Goal: Feedback & Contribution: Contribute content

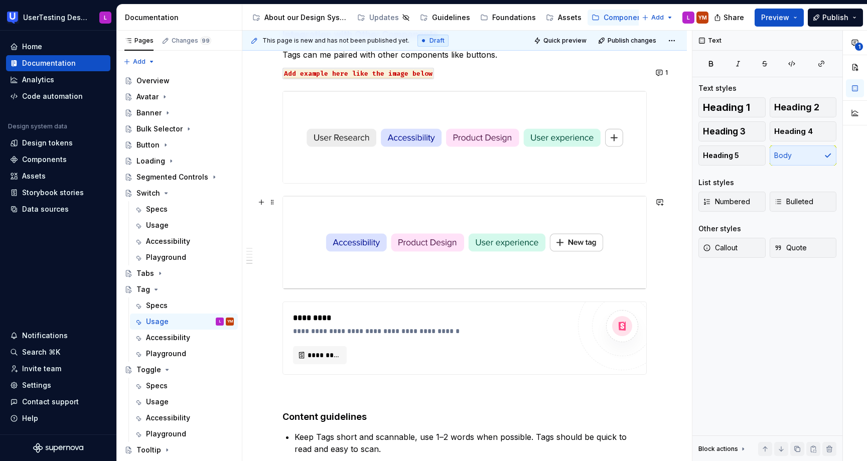
scroll to position [99, 0]
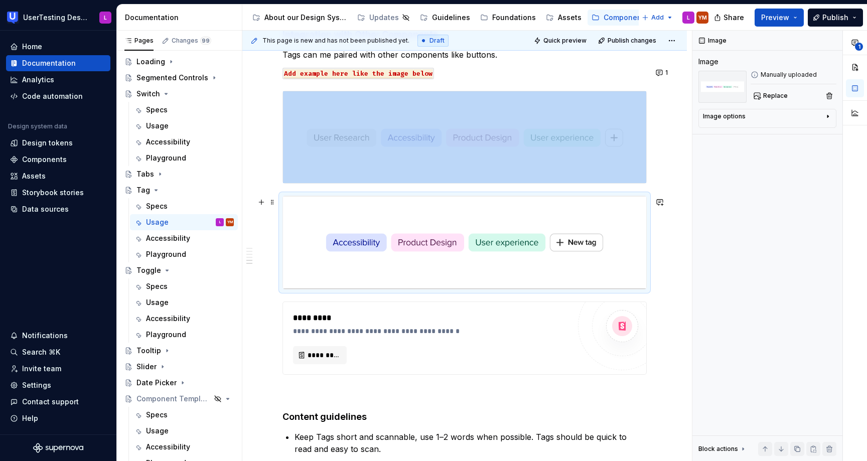
click at [447, 266] on img at bounding box center [464, 242] width 363 height 93
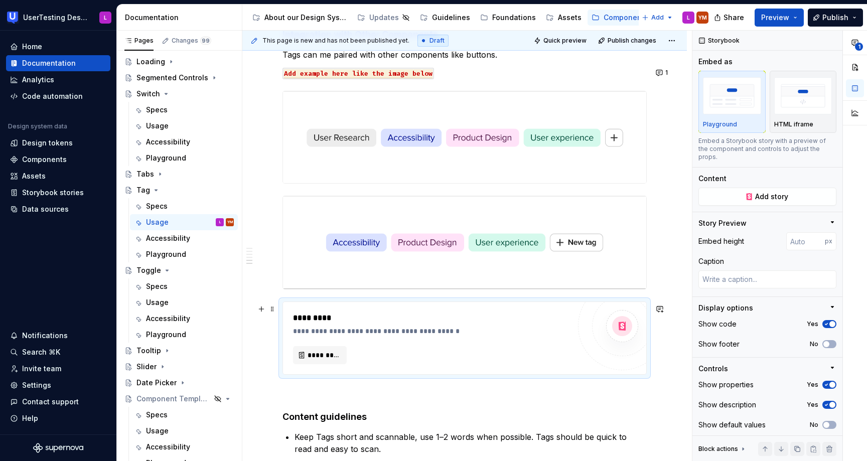
click at [430, 346] on div "**********" at bounding box center [431, 338] width 277 height 52
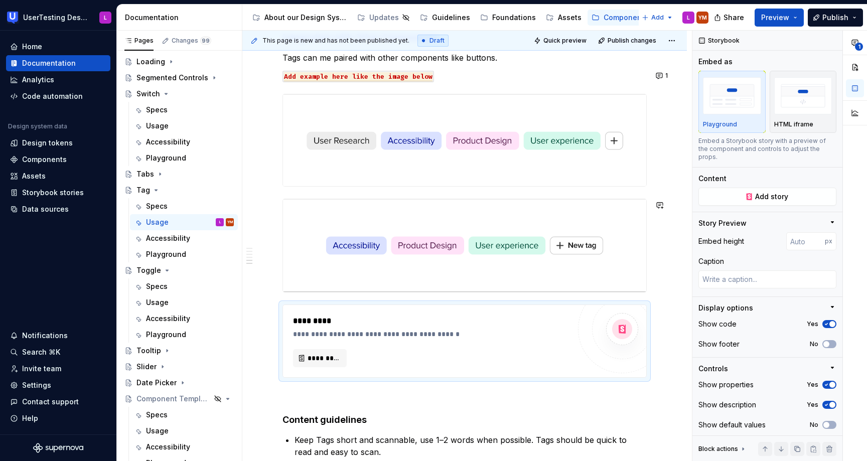
scroll to position [1072, 0]
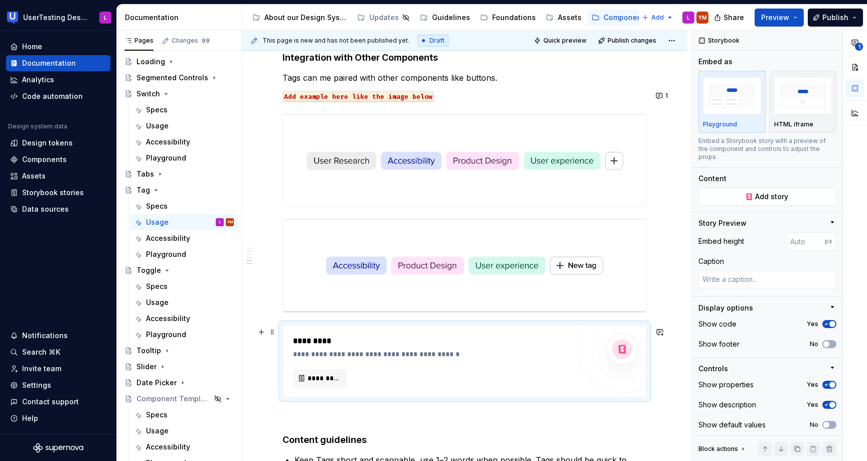
click at [445, 370] on div "**********" at bounding box center [431, 361] width 277 height 52
click at [319, 380] on span "*********" at bounding box center [324, 378] width 33 height 10
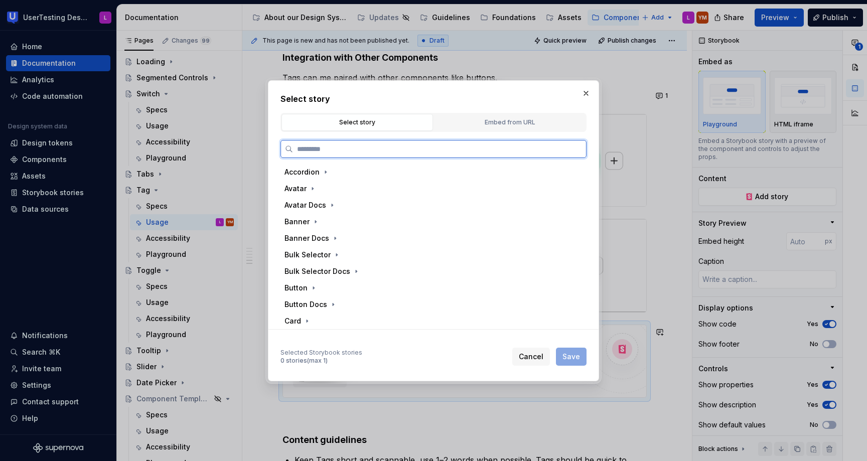
type textarea "*"
click at [476, 120] on div "Embed from URL" at bounding box center [510, 122] width 145 height 10
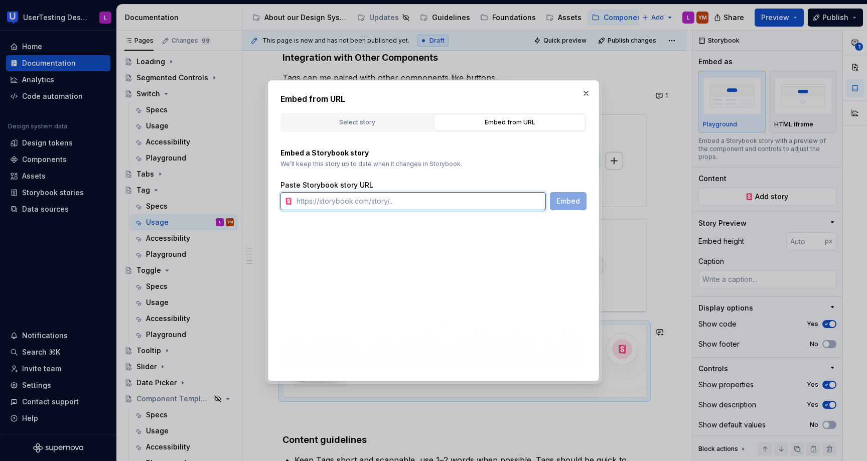
click at [502, 201] on input "text" at bounding box center [419, 201] width 253 height 18
paste input "[URL][DOMAIN_NAME]"
type input "[URL][DOMAIN_NAME]"
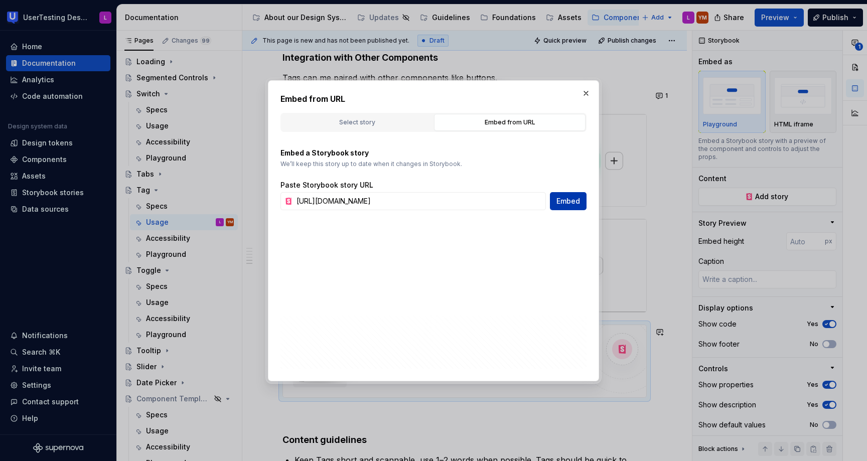
scroll to position [0, 0]
click at [570, 203] on span "Embed" at bounding box center [569, 201] width 24 height 10
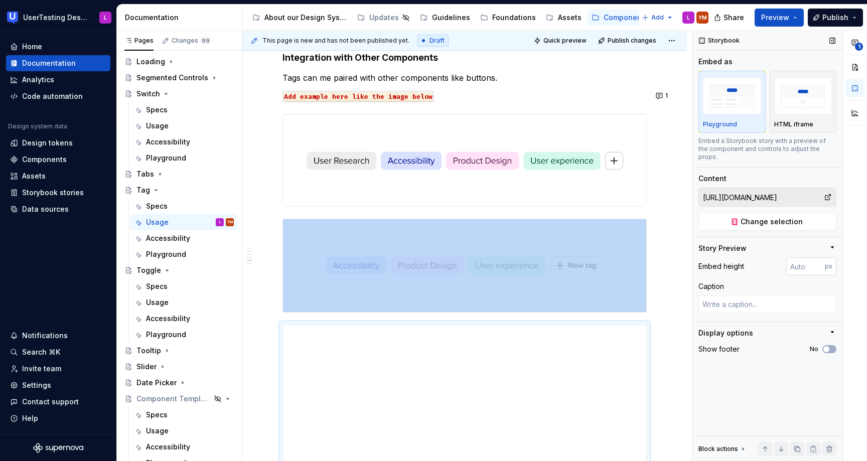
type textarea "*"
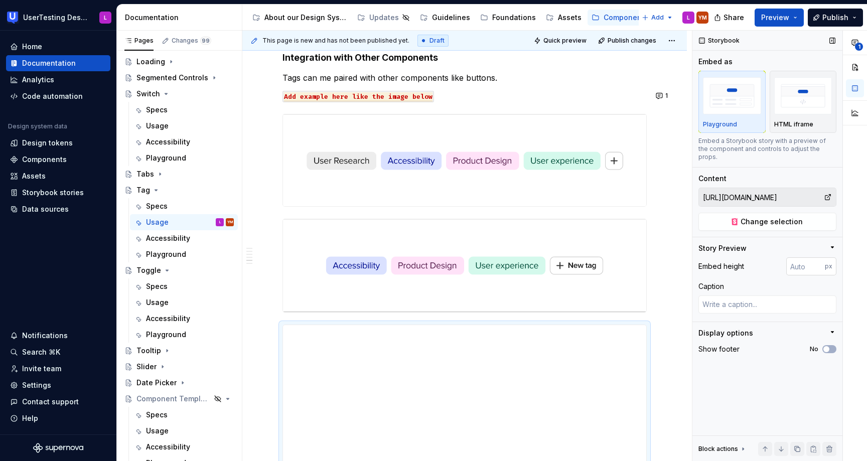
click at [805, 262] on input "number" at bounding box center [805, 266] width 39 height 18
type input "116"
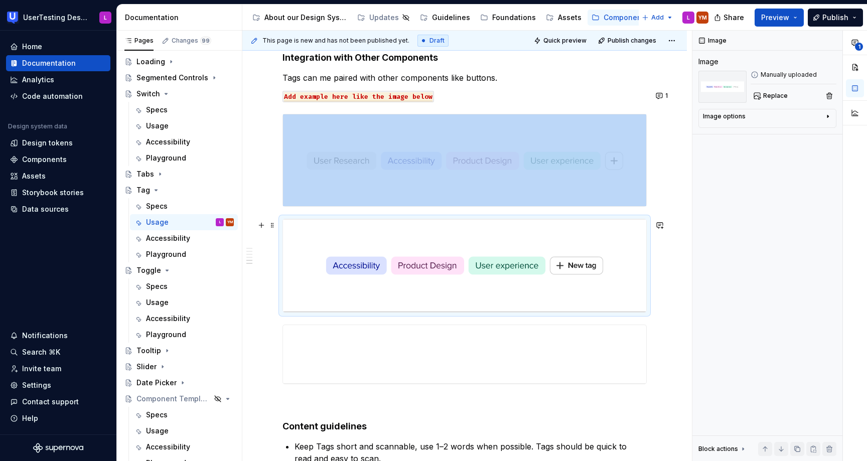
click at [455, 226] on img at bounding box center [464, 265] width 363 height 93
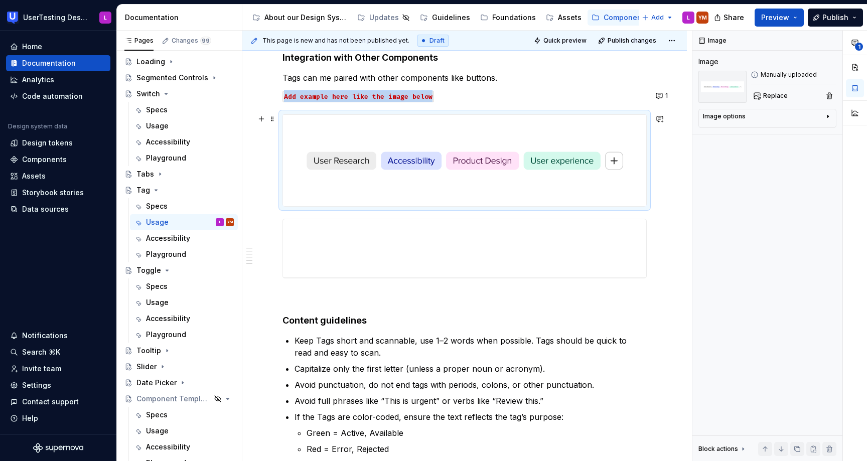
click at [457, 139] on img at bounding box center [464, 160] width 363 height 92
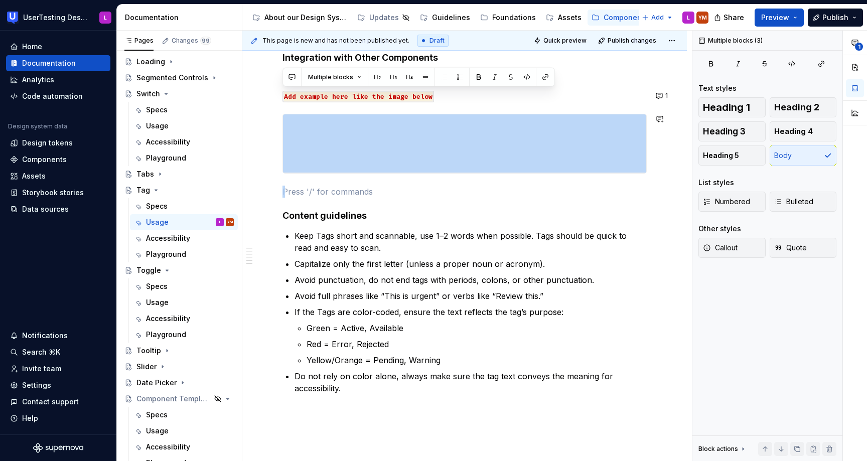
drag, startPoint x: 290, startPoint y: 193, endPoint x: 268, endPoint y: 108, distance: 87.6
copy div
click at [339, 189] on p at bounding box center [465, 192] width 364 height 12
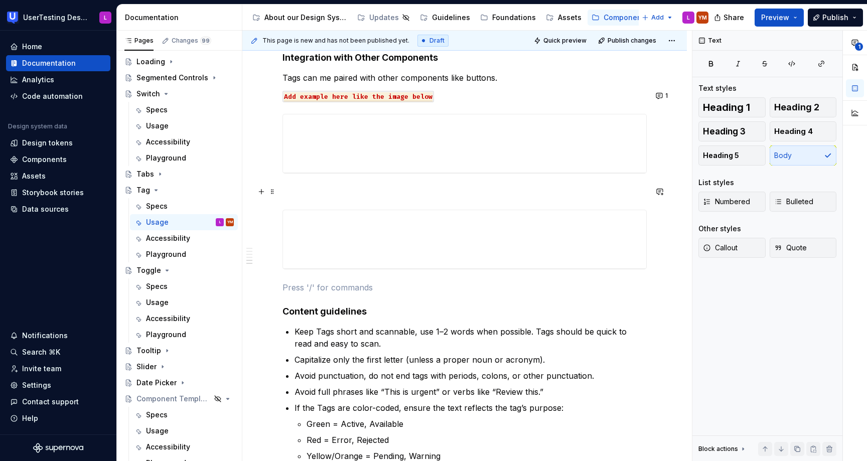
click at [315, 187] on p at bounding box center [465, 192] width 364 height 12
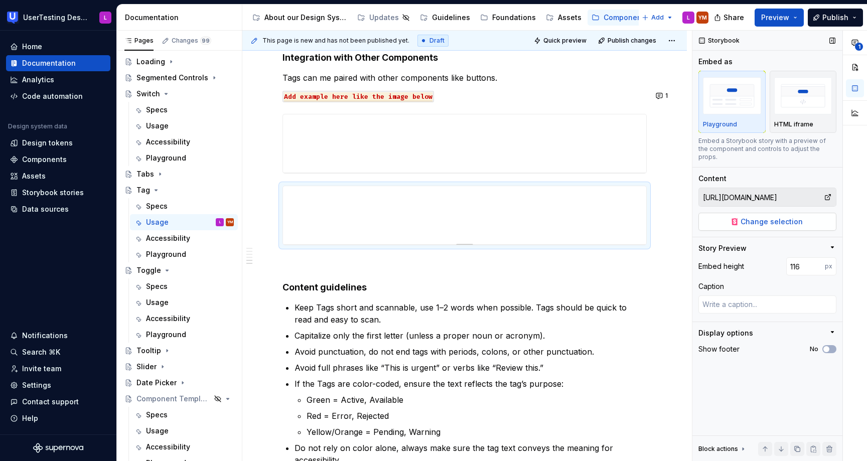
click at [797, 217] on span "Change selection" at bounding box center [772, 222] width 62 height 10
click at [788, 217] on span "Change selection" at bounding box center [772, 222] width 62 height 10
type textarea "*"
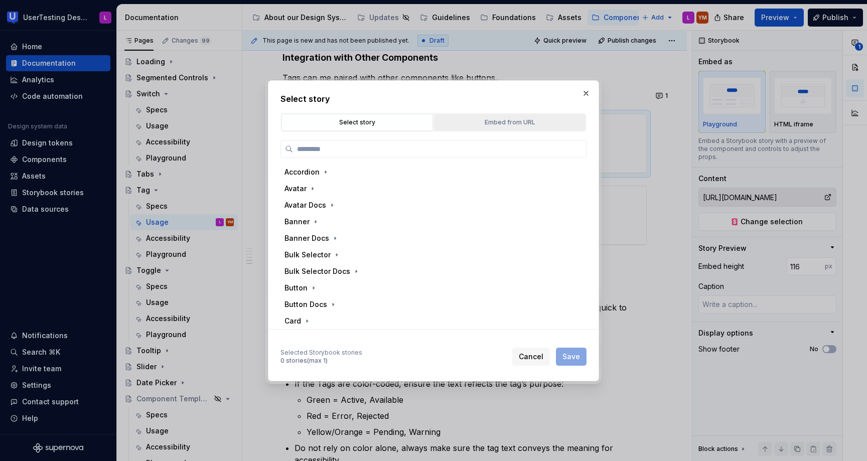
click at [483, 124] on div "Embed from URL" at bounding box center [510, 122] width 145 height 10
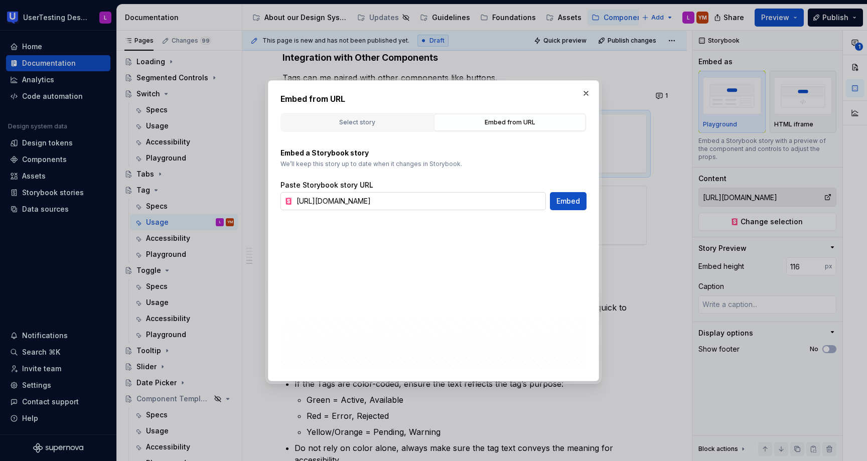
click at [435, 196] on input "[URL][DOMAIN_NAME]" at bounding box center [419, 201] width 253 height 18
paste input "icon-"
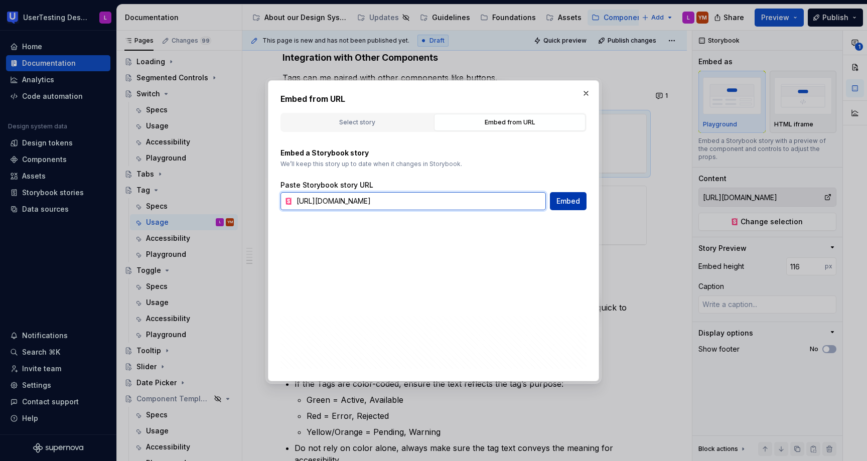
type input "[URL][DOMAIN_NAME]"
click at [563, 196] on span "Embed" at bounding box center [569, 201] width 24 height 10
type textarea "*"
type input "[URL][DOMAIN_NAME]"
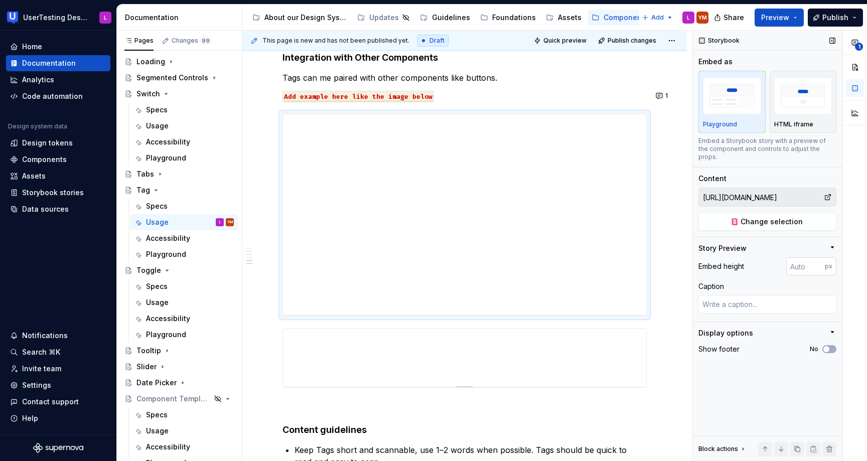
click at [801, 261] on input "number" at bounding box center [805, 266] width 39 height 18
type input "116"
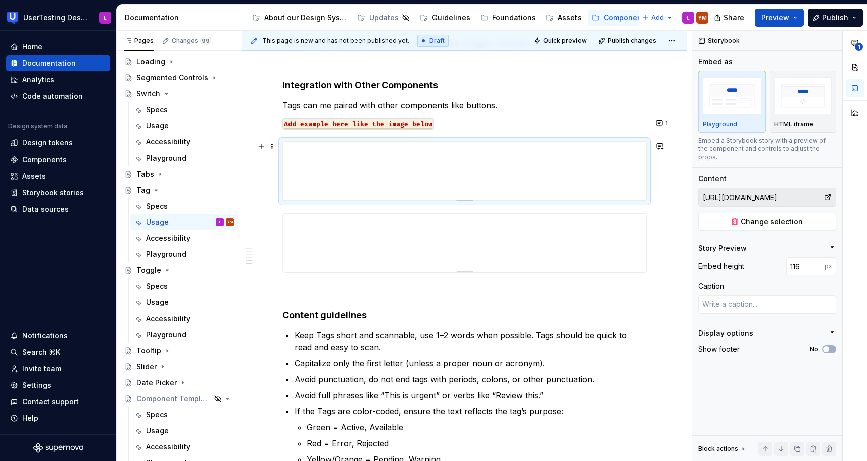
scroll to position [1035, 0]
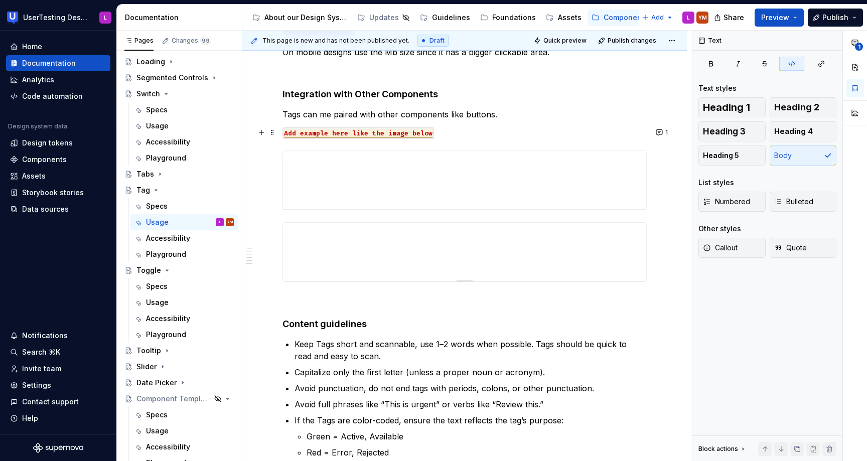
click at [420, 134] on span "Add example here like the image below" at bounding box center [358, 133] width 149 height 9
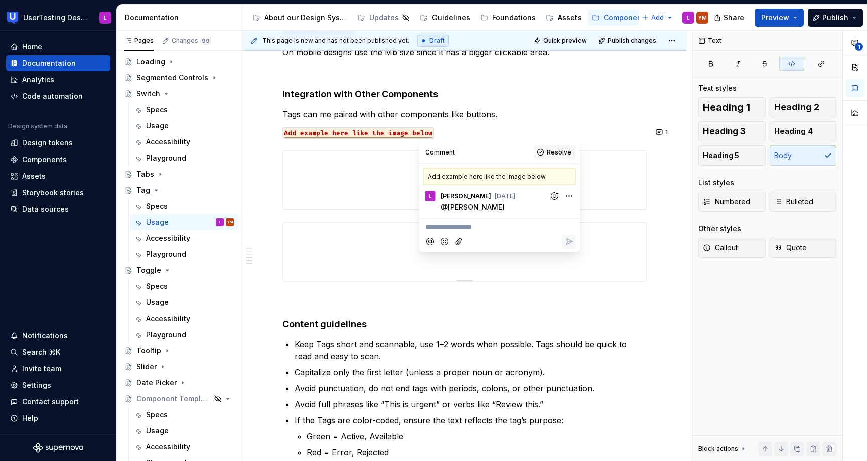
click at [553, 150] on span "Resolve" at bounding box center [559, 153] width 25 height 8
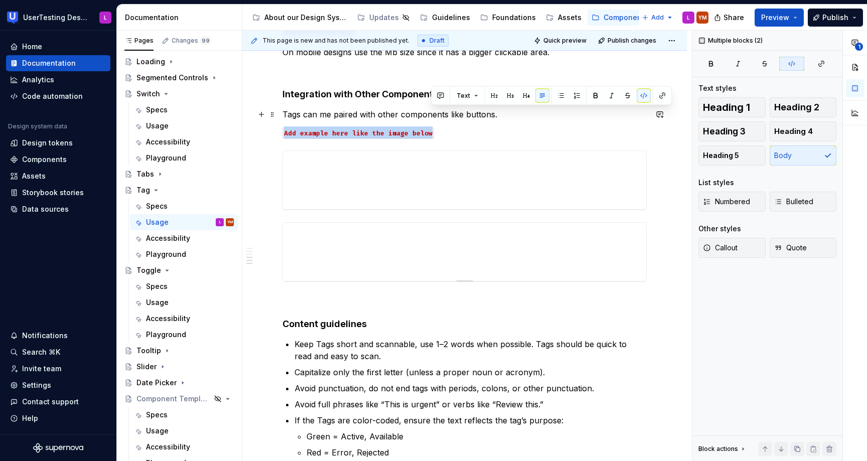
drag, startPoint x: 500, startPoint y: 135, endPoint x: 521, endPoint y: 116, distance: 28.1
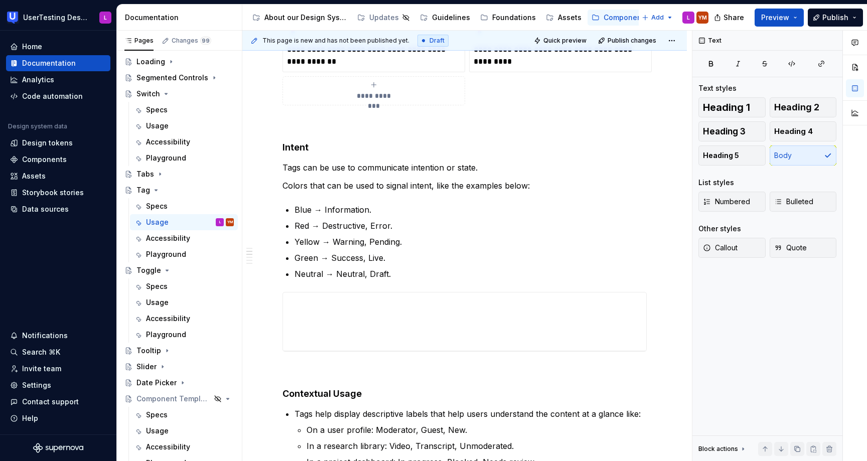
scroll to position [446, 0]
click at [157, 209] on div "Specs" at bounding box center [157, 206] width 22 height 10
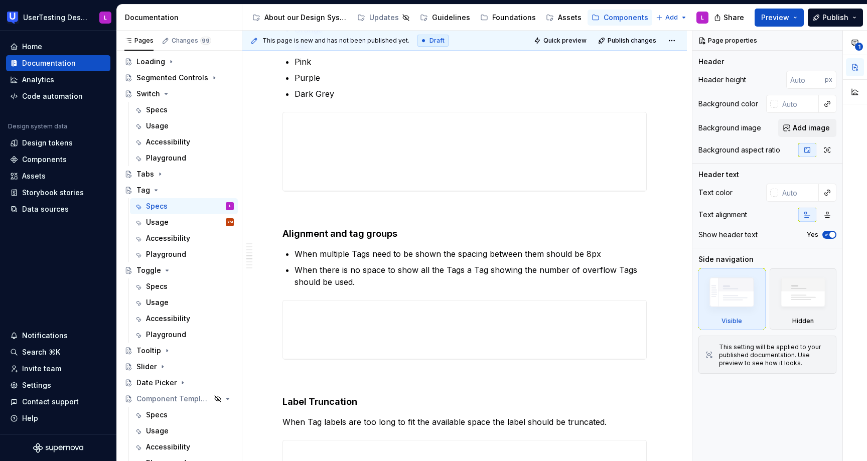
scroll to position [668, 0]
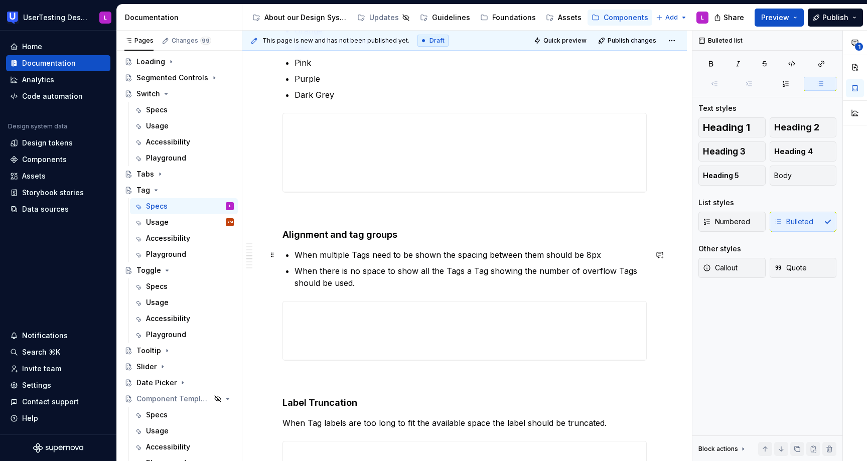
type textarea "*"
click at [602, 253] on p "When multiple Tags need to be shown the spacing between them should be 8px" at bounding box center [471, 255] width 352 height 12
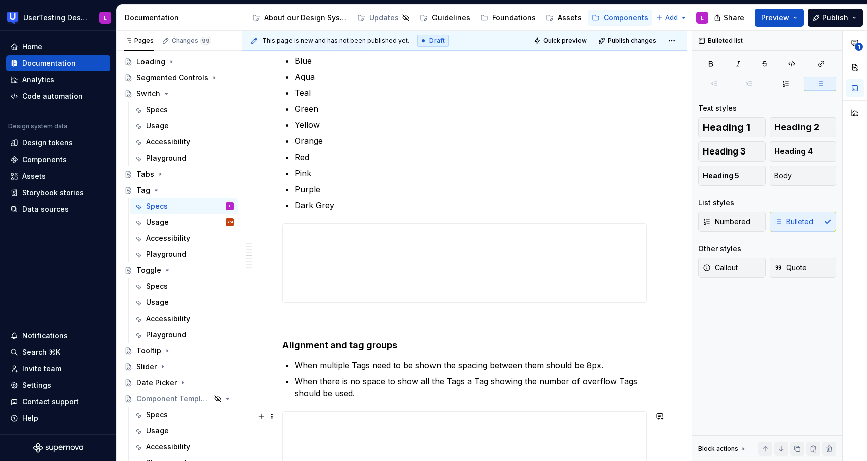
scroll to position [546, 0]
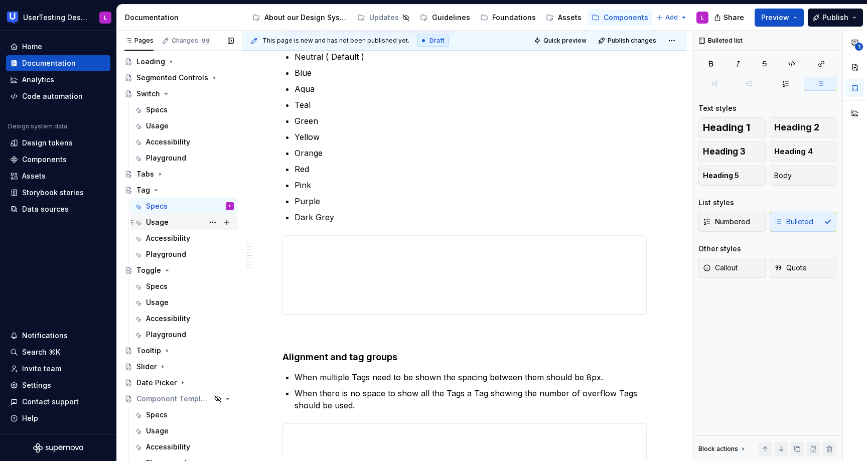
click at [167, 223] on div "Usage" at bounding box center [157, 222] width 23 height 10
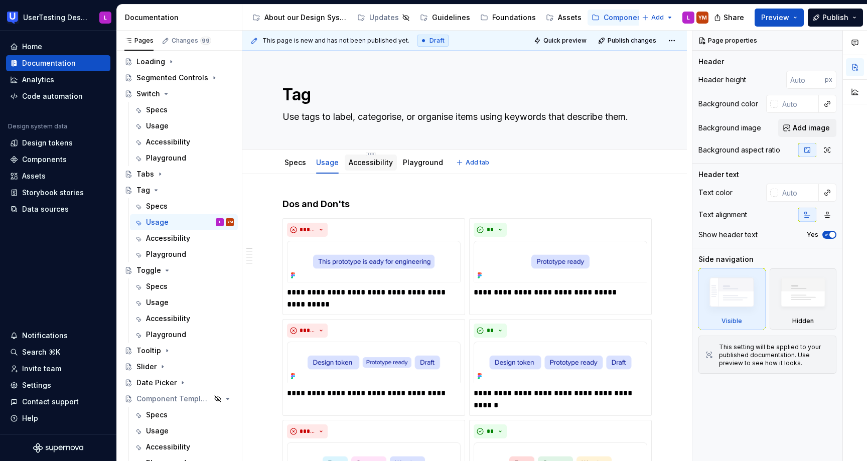
click at [378, 168] on div "Accessibility" at bounding box center [371, 163] width 44 height 12
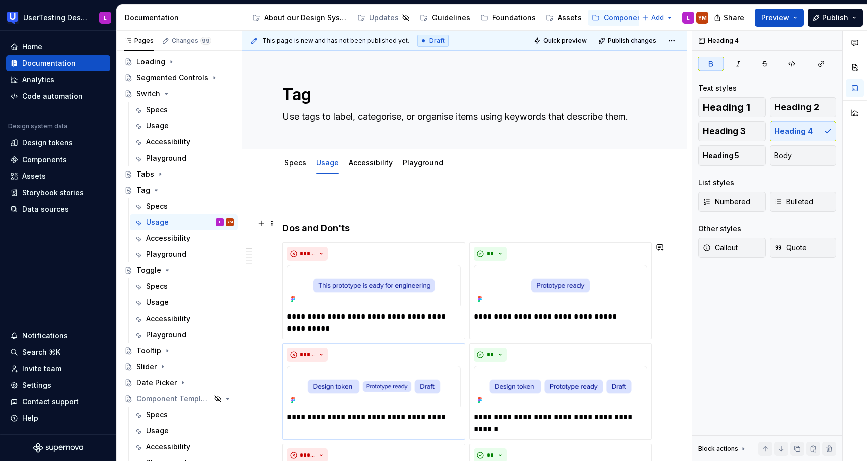
type textarea "*"
